Goal: Task Accomplishment & Management: Manage account settings

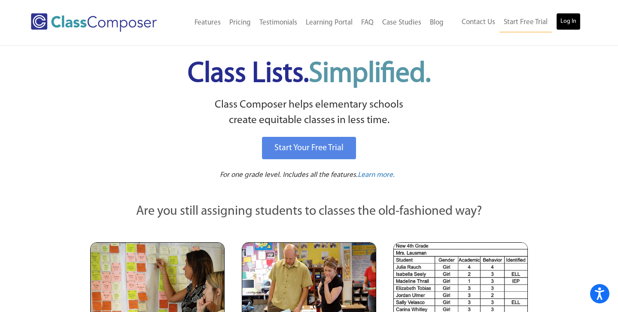
click at [562, 20] on link "Log In" at bounding box center [569, 21] width 24 height 17
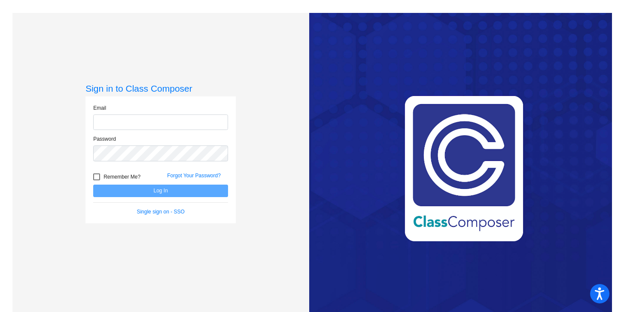
type input "[EMAIL_ADDRESS][DOMAIN_NAME]"
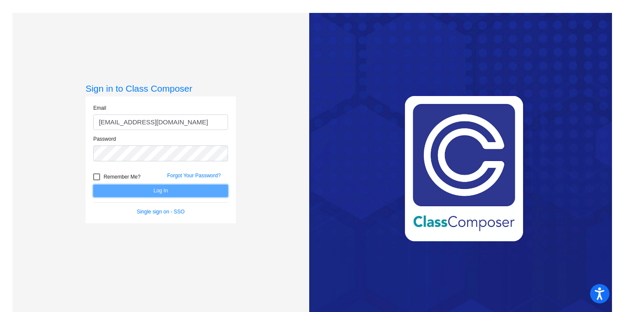
click at [134, 190] on button "Log In" at bounding box center [160, 190] width 135 height 12
